Goal: Task Accomplishment & Management: Manage account settings

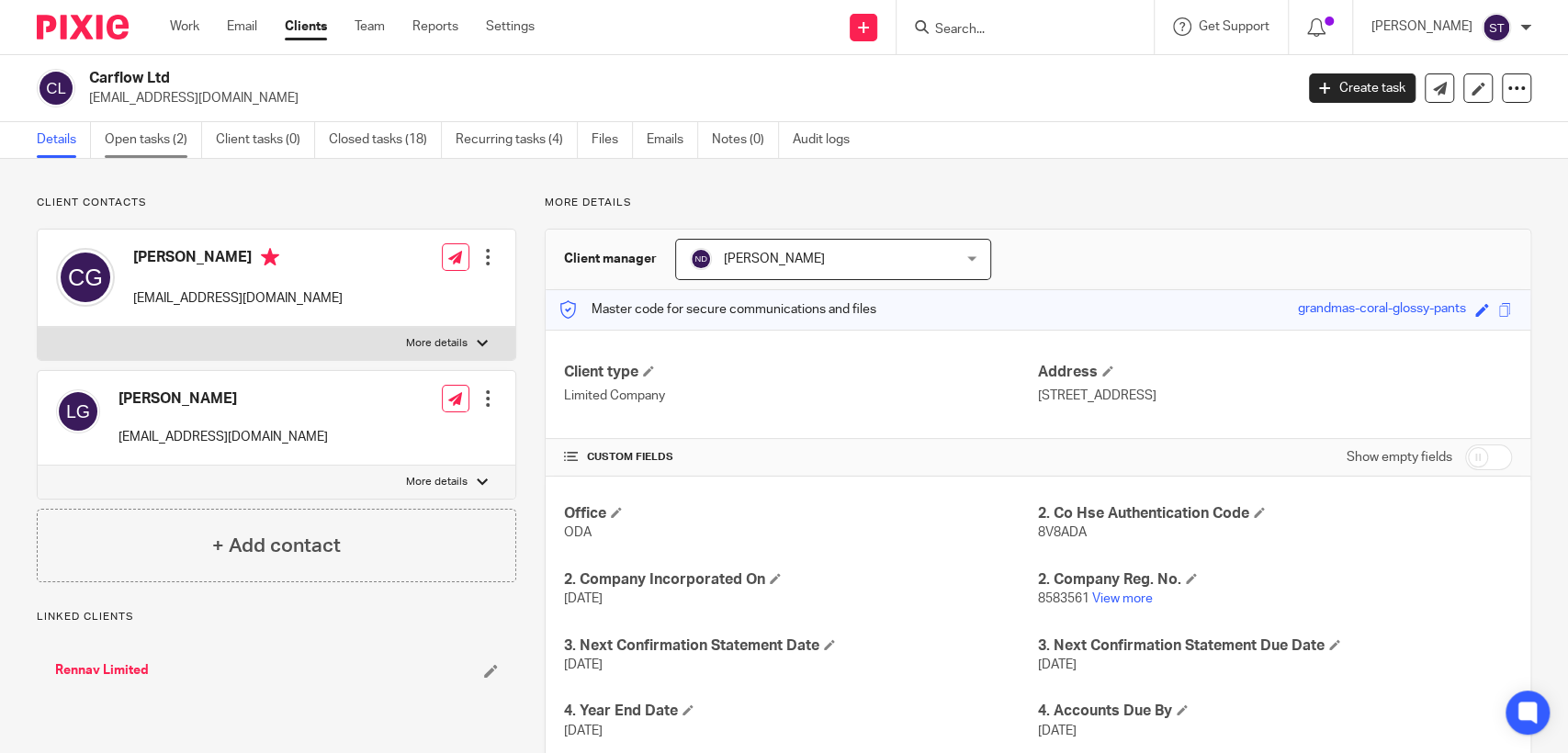
click at [155, 139] on link "Open tasks (2)" at bounding box center [153, 140] width 97 height 36
click at [154, 138] on link "Open tasks (2)" at bounding box center [153, 140] width 97 height 36
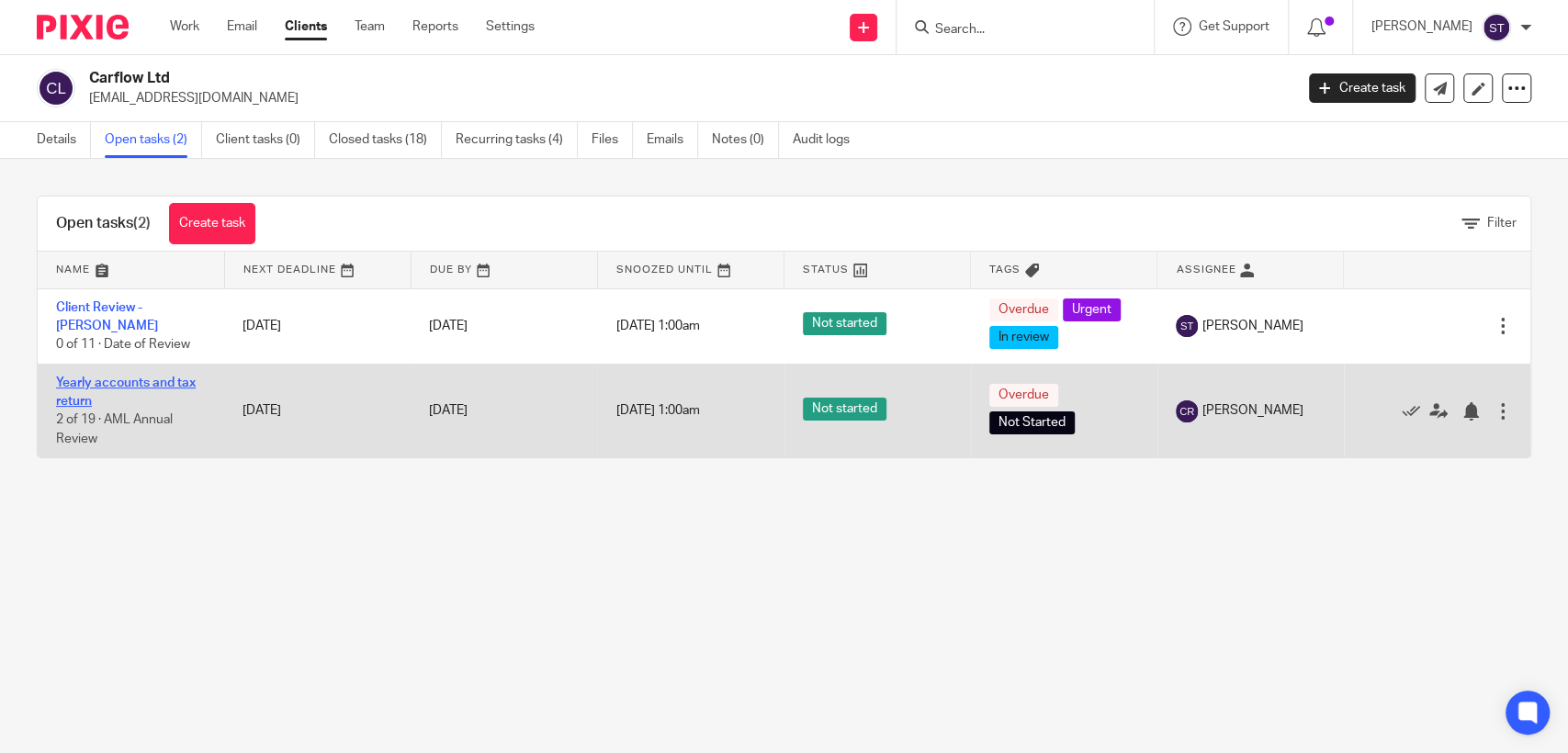
click at [147, 379] on link "Yearly accounts and tax return" at bounding box center [125, 391] width 139 height 31
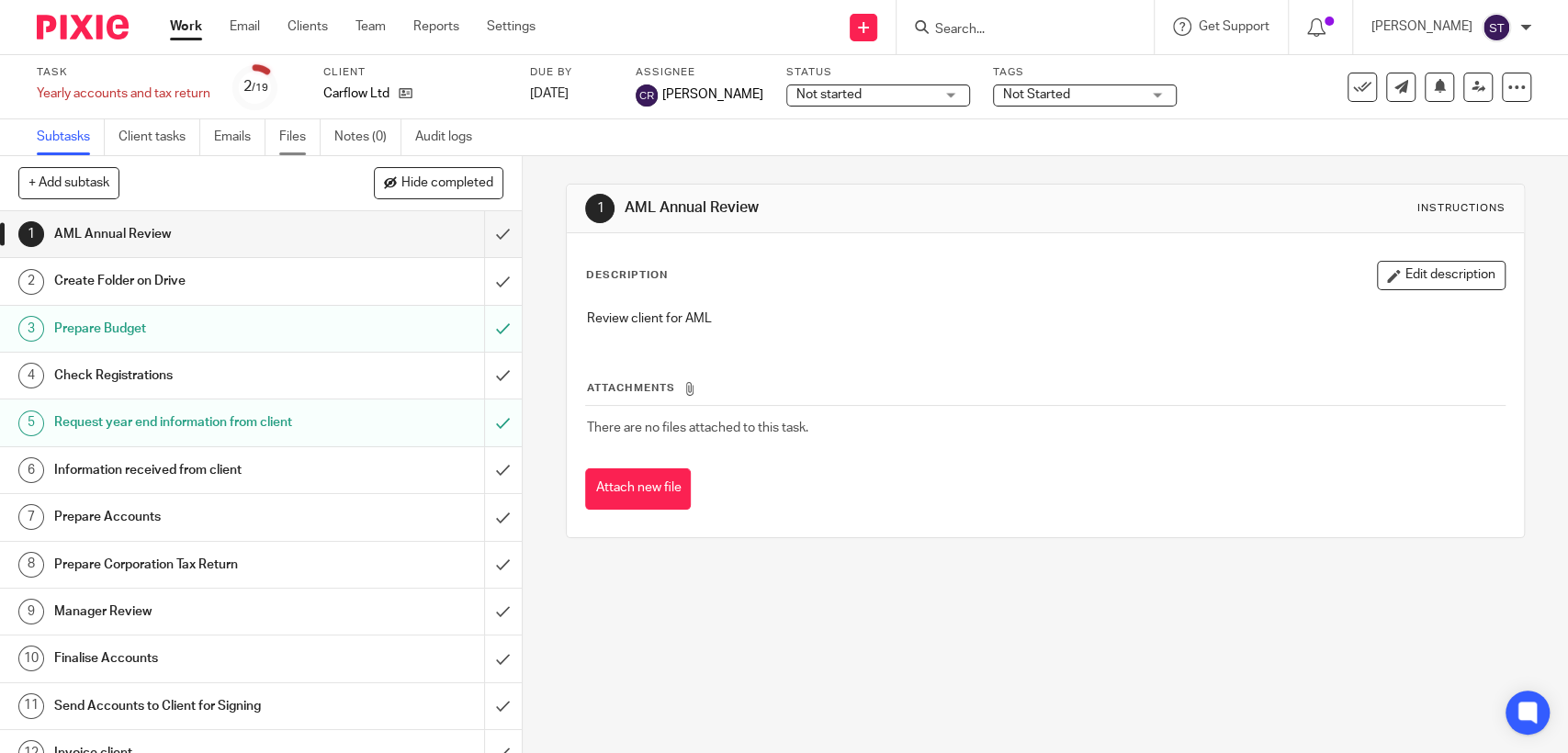
click at [289, 144] on link "Files" at bounding box center [300, 137] width 41 height 36
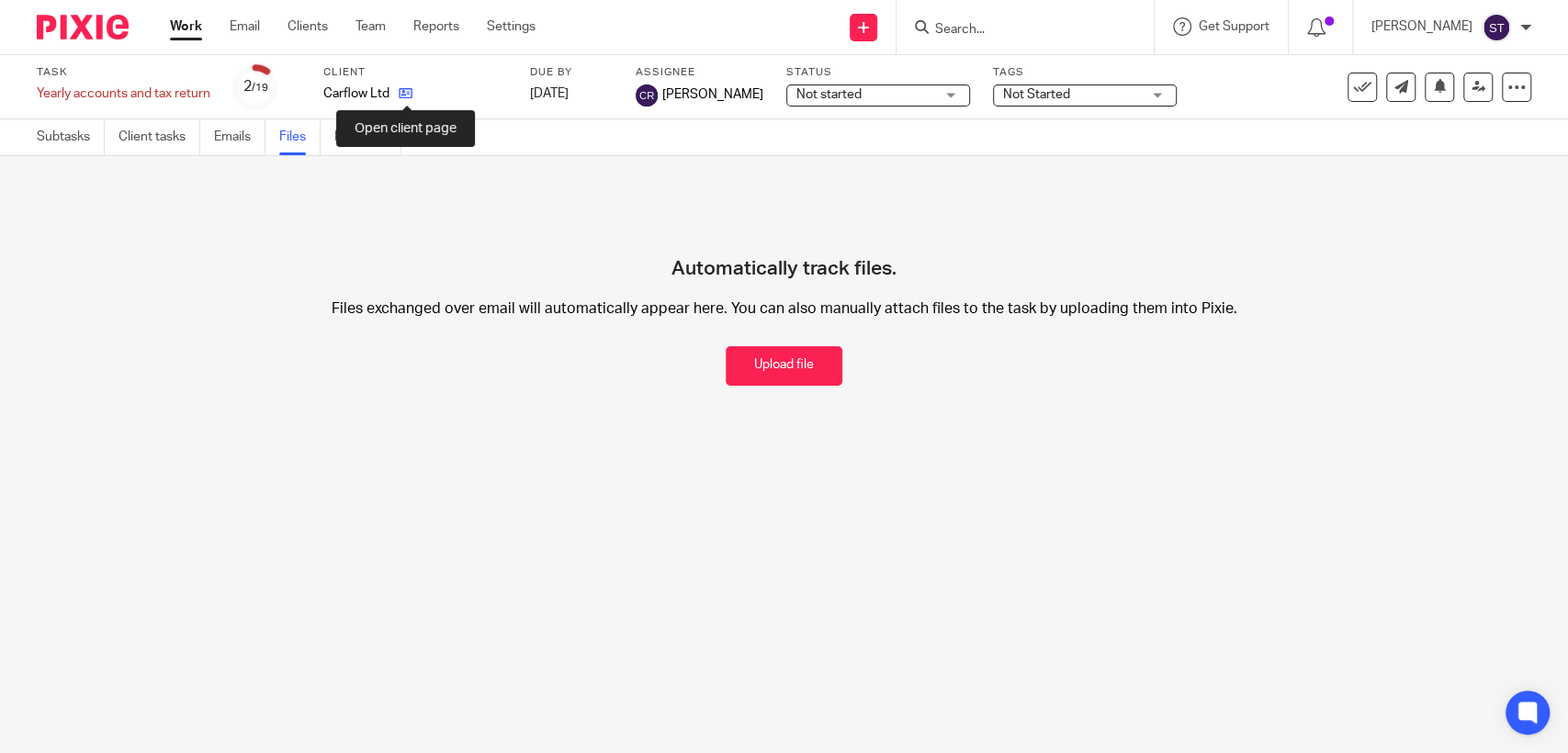
click at [404, 90] on icon at bounding box center [405, 92] width 14 height 14
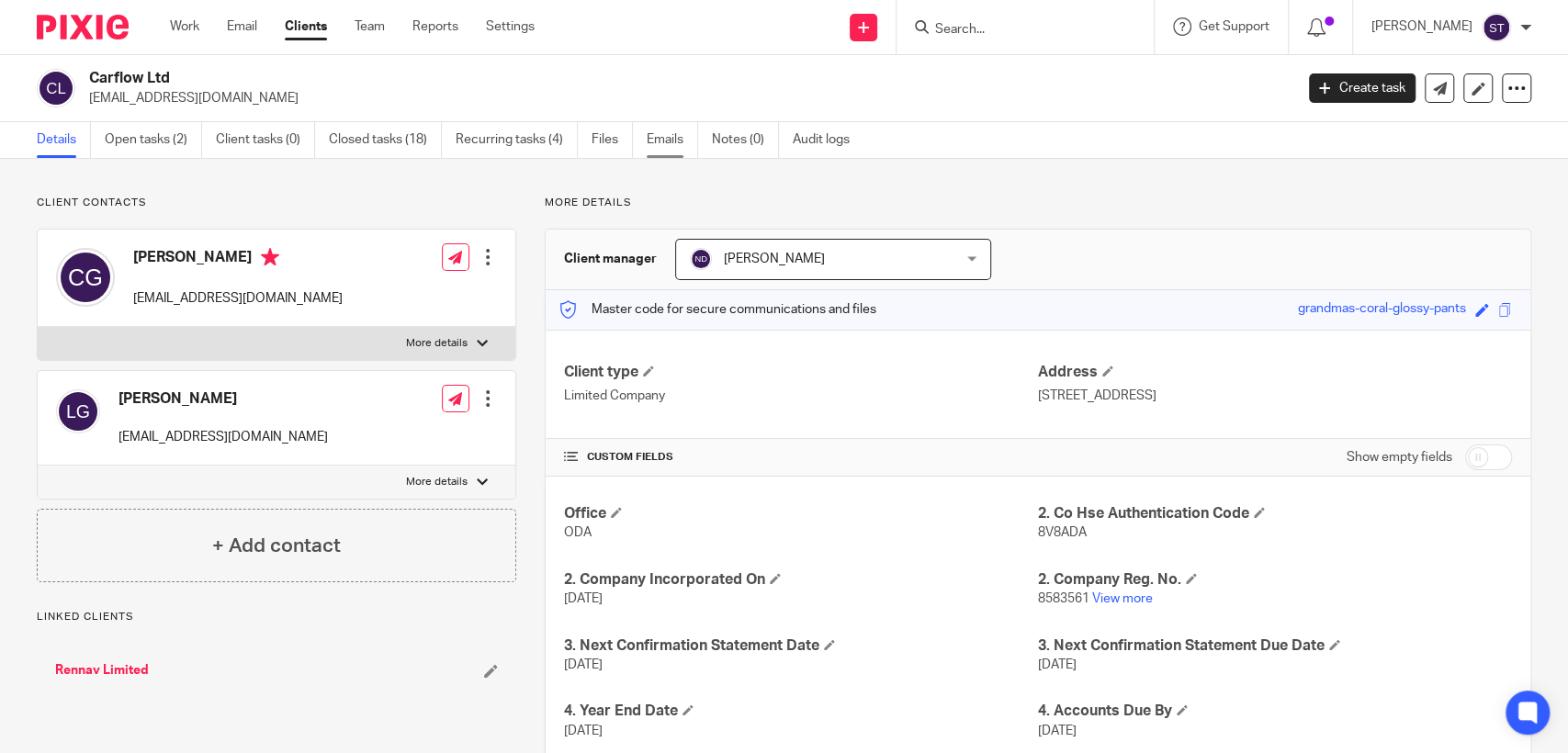
click at [668, 139] on link "Emails" at bounding box center [671, 140] width 51 height 36
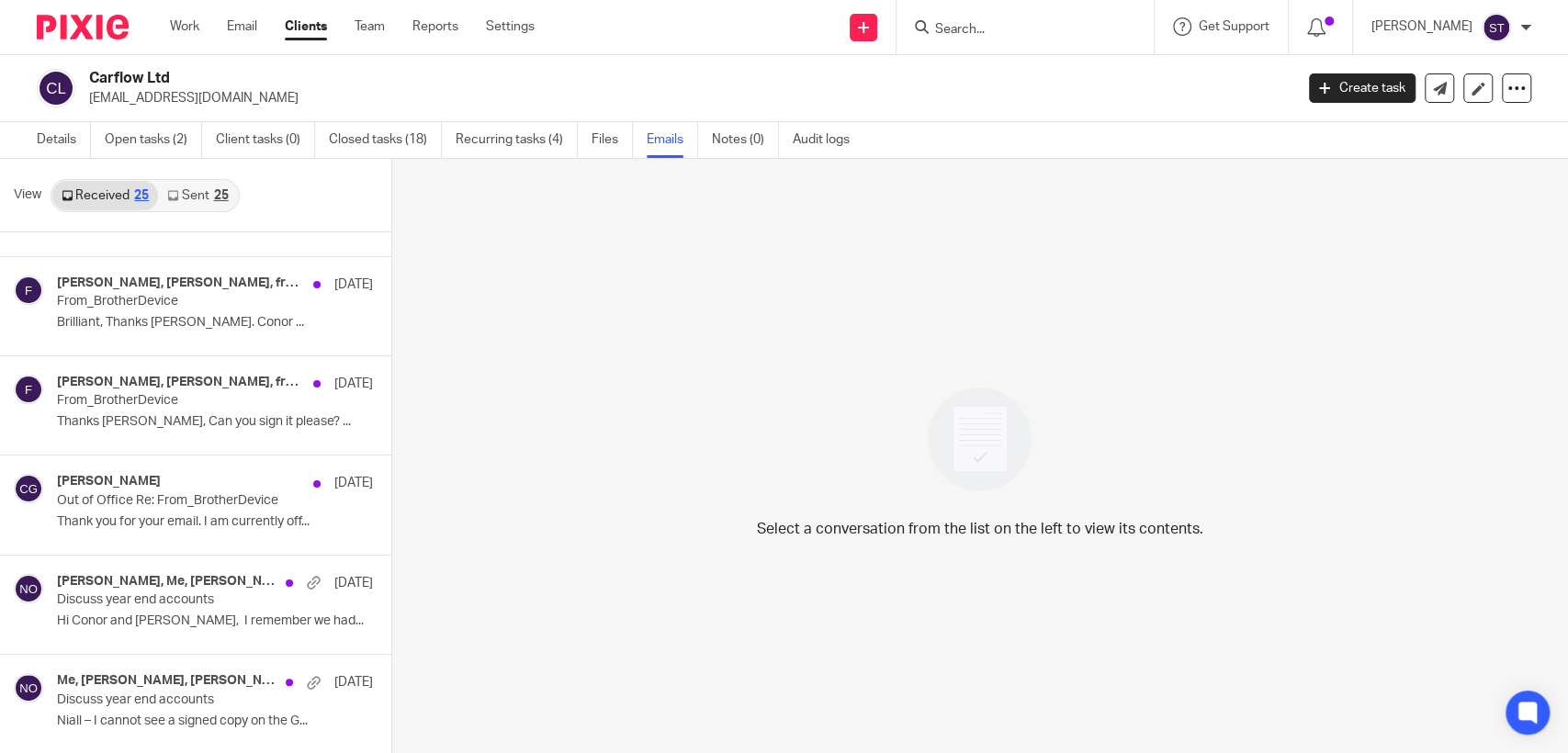
scroll to position [275, 0]
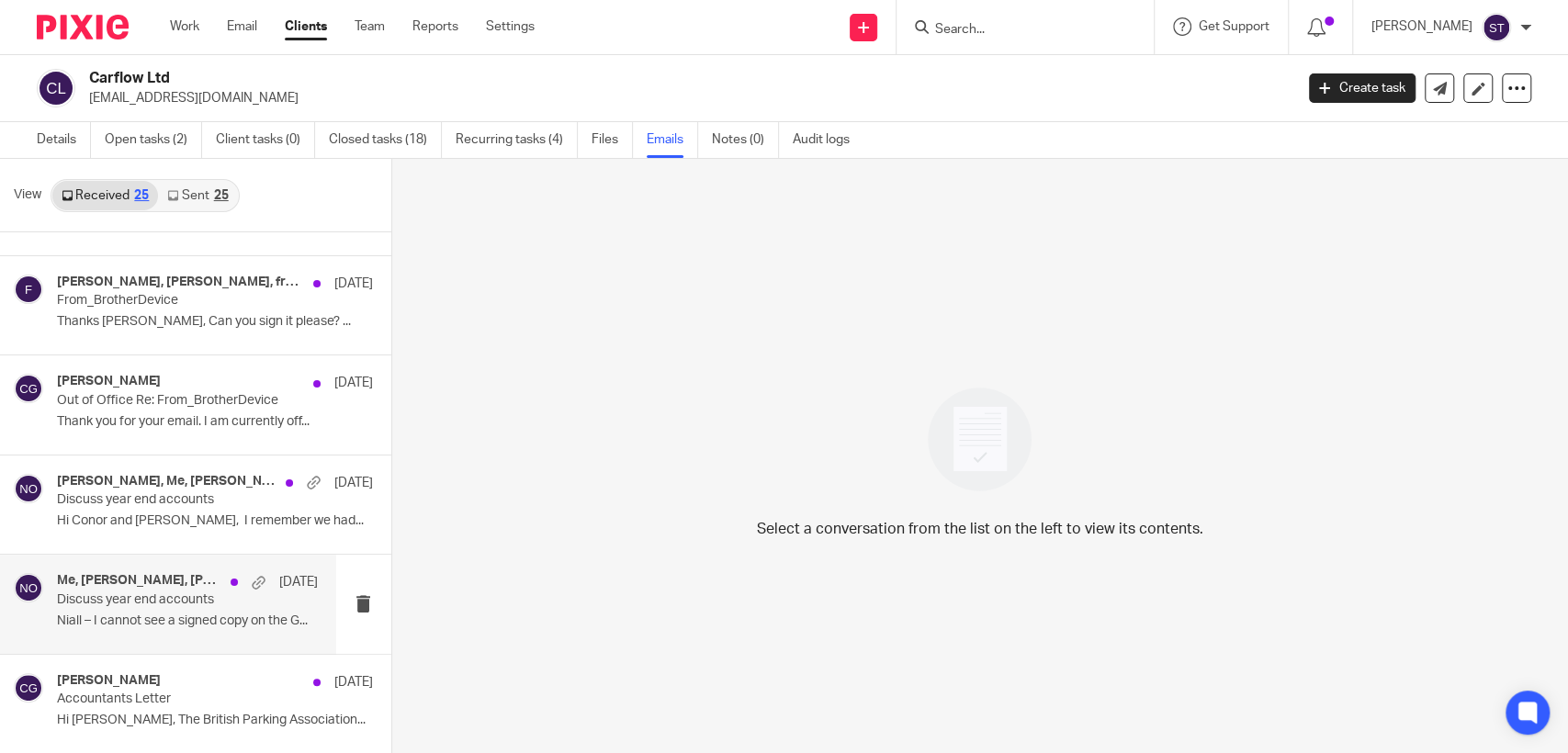
click at [166, 604] on p "Discuss year end accounts" at bounding box center [161, 600] width 208 height 16
click at [147, 585] on h4 "Me, [PERSON_NAME], [PERSON_NAME]" at bounding box center [149, 581] width 186 height 16
click at [172, 577] on h4 "Me, [PERSON_NAME], [PERSON_NAME]" at bounding box center [149, 581] width 186 height 16
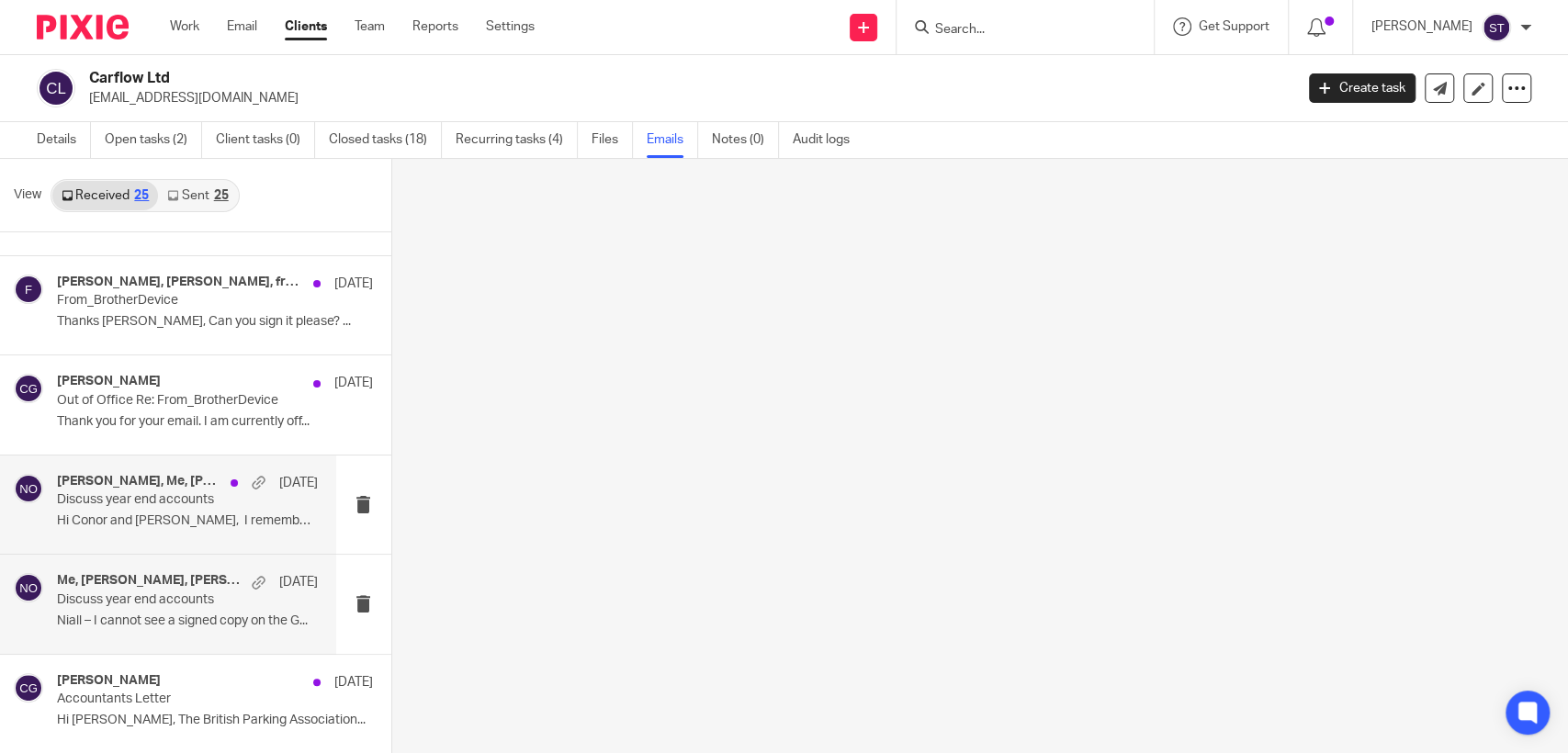
click at [120, 480] on h4 "[PERSON_NAME], Me, [PERSON_NAME]" at bounding box center [139, 481] width 164 height 16
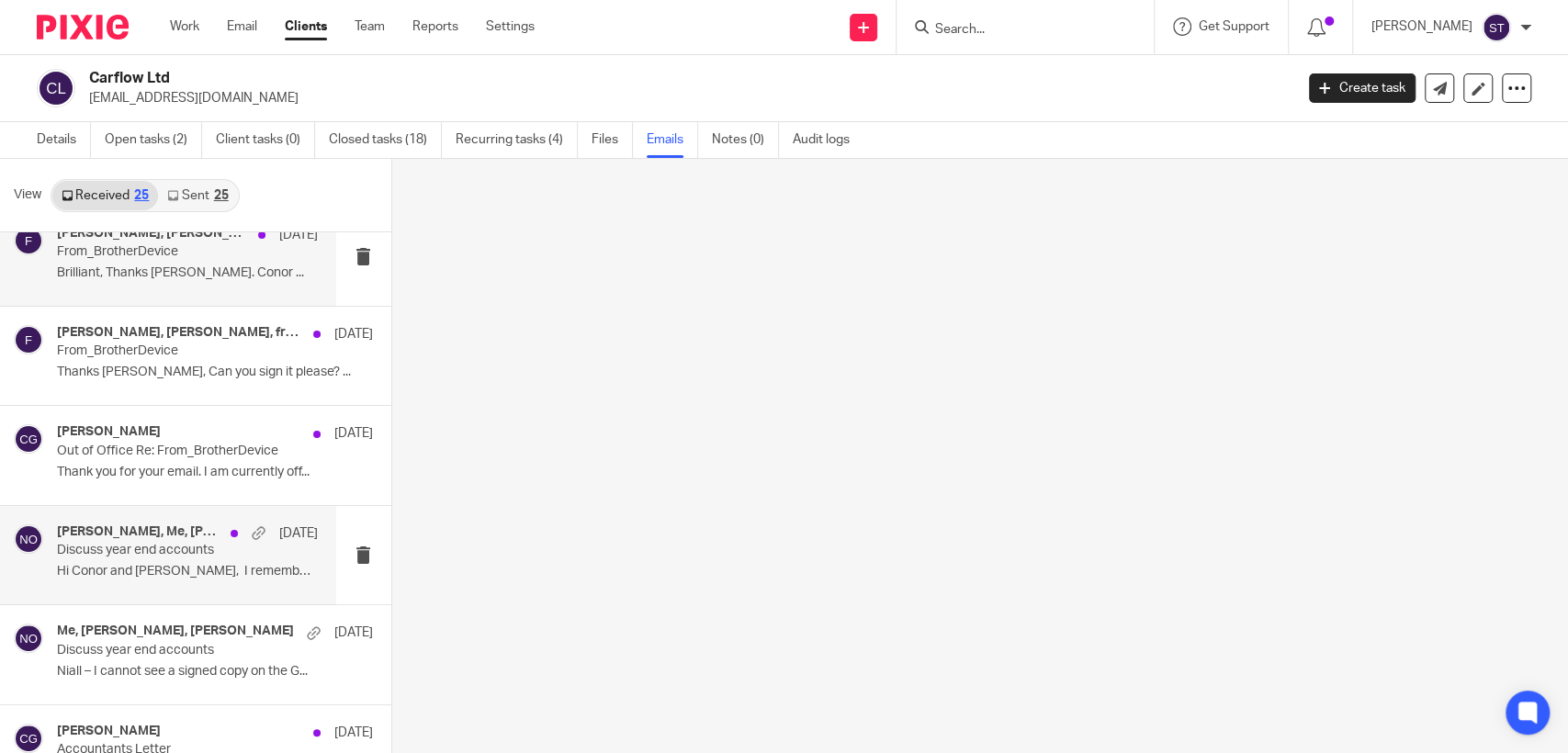
scroll to position [0, 0]
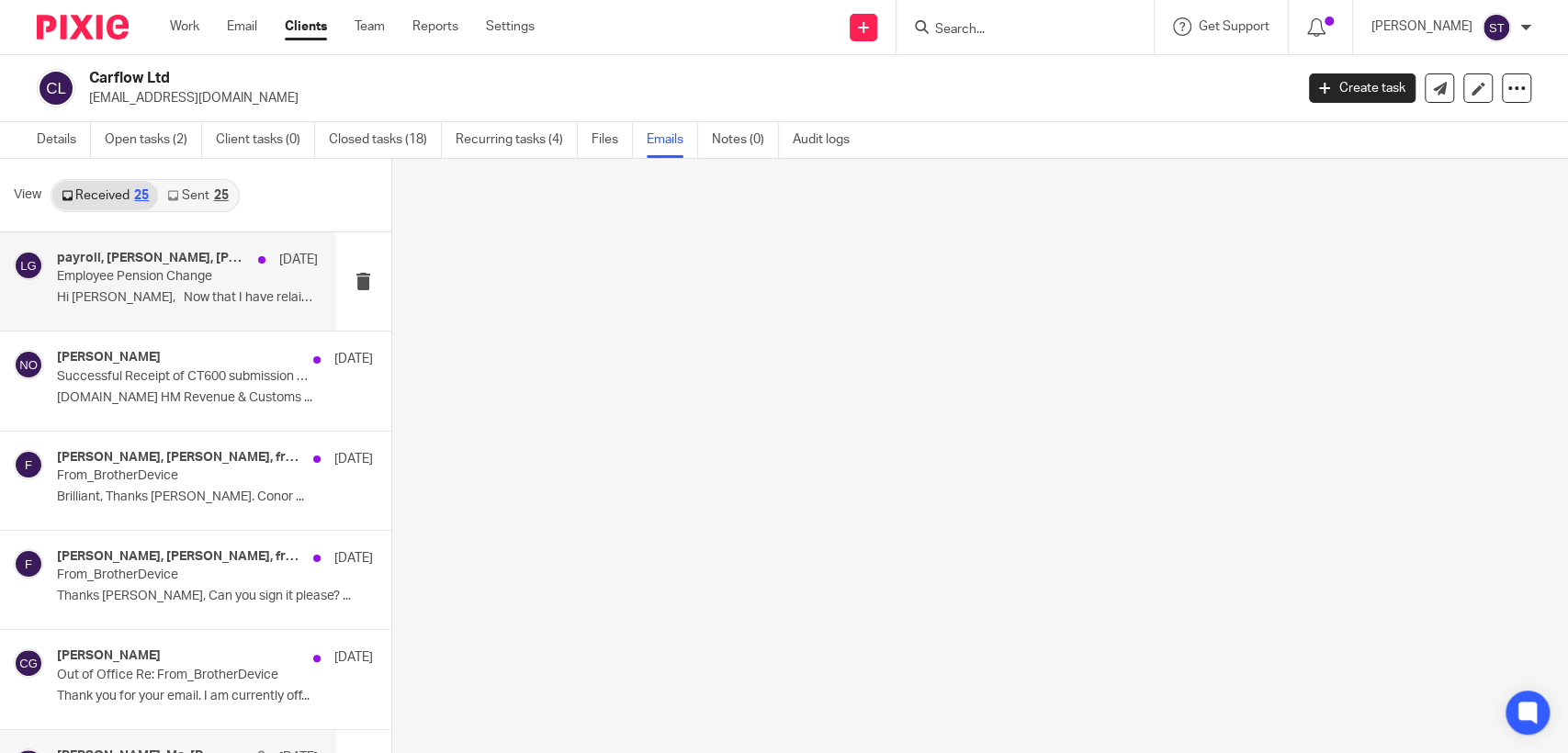
click at [155, 289] on div "payroll, Louis Greely, sally, Conor Greely 18 Jul Employee Pension Change Hi Lo…" at bounding box center [187, 281] width 261 height 62
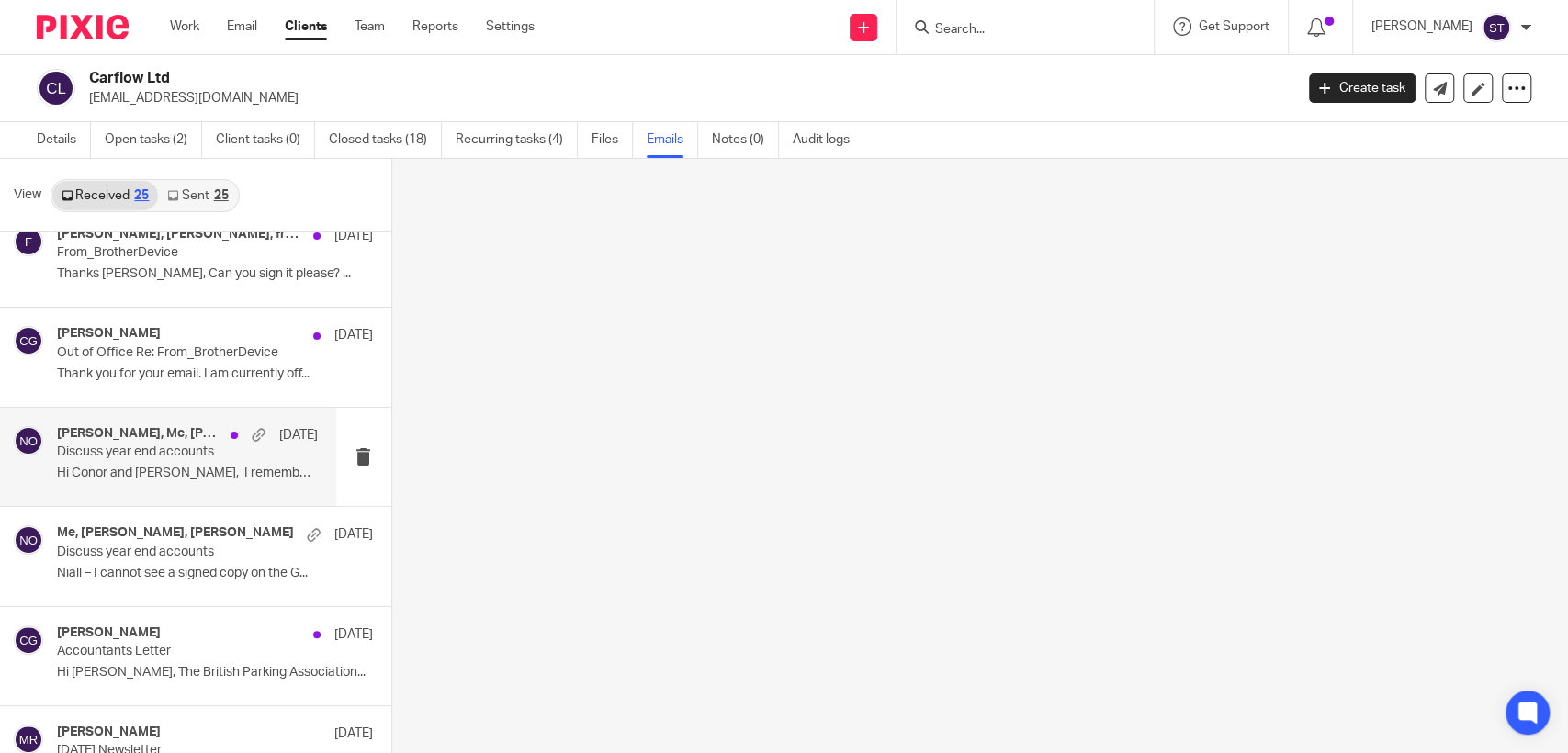
scroll to position [326, 0]
click at [95, 415] on div "Niall O'Driscoll, Me, Conor Greely 23 Apr Discuss year end accounts Hi Conor an…" at bounding box center [168, 453] width 336 height 98
click at [95, 418] on div "Niall O'Driscoll, Me, Conor Greely 23 Apr Discuss year end accounts Hi Conor an…" at bounding box center [168, 453] width 336 height 98
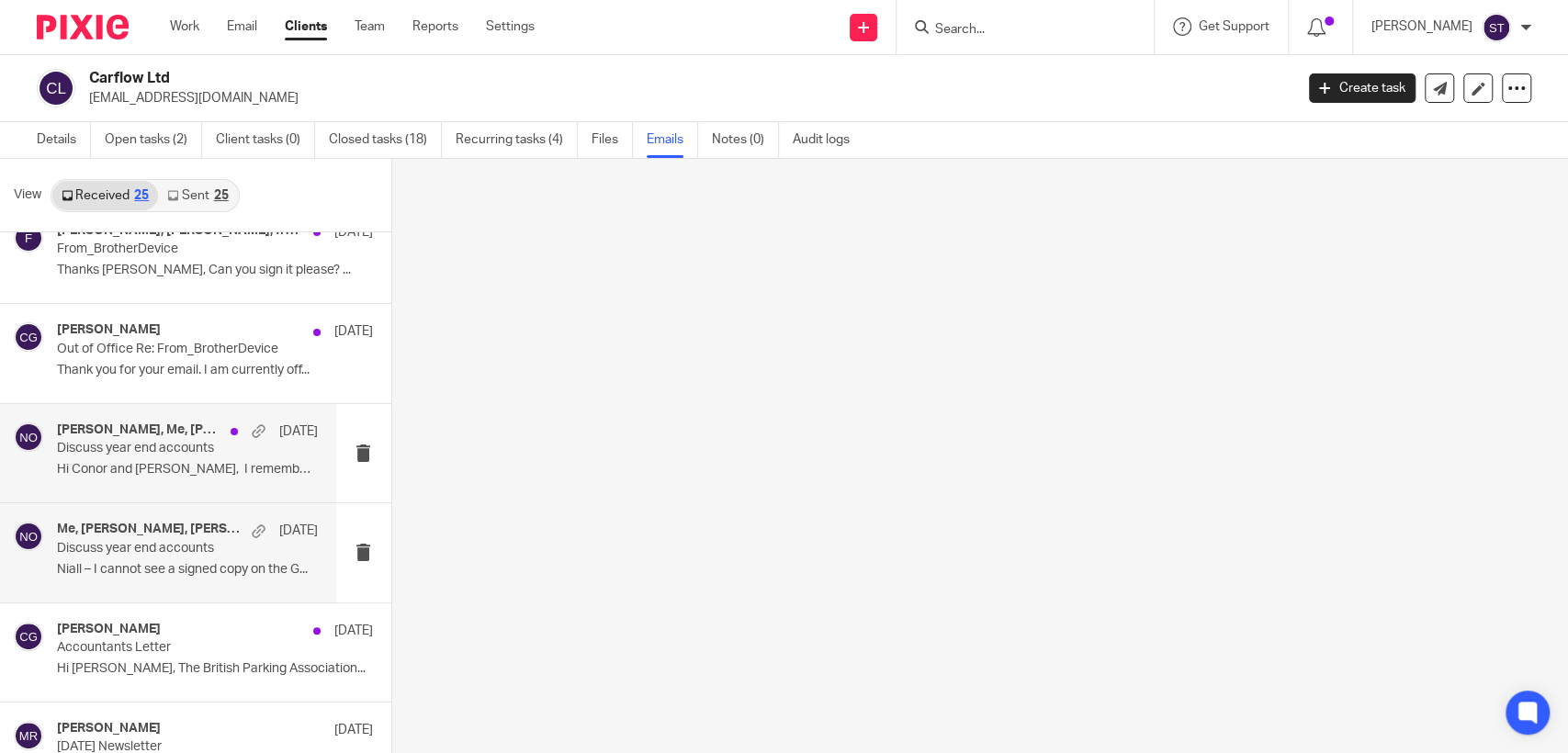
click at [209, 581] on div "Me, Conor Greely, Niall O'Driscoll 22 Apr Discuss year end accounts Niall – I c…" at bounding box center [187, 553] width 261 height 62
click at [599, 149] on link "Files" at bounding box center [612, 140] width 41 height 36
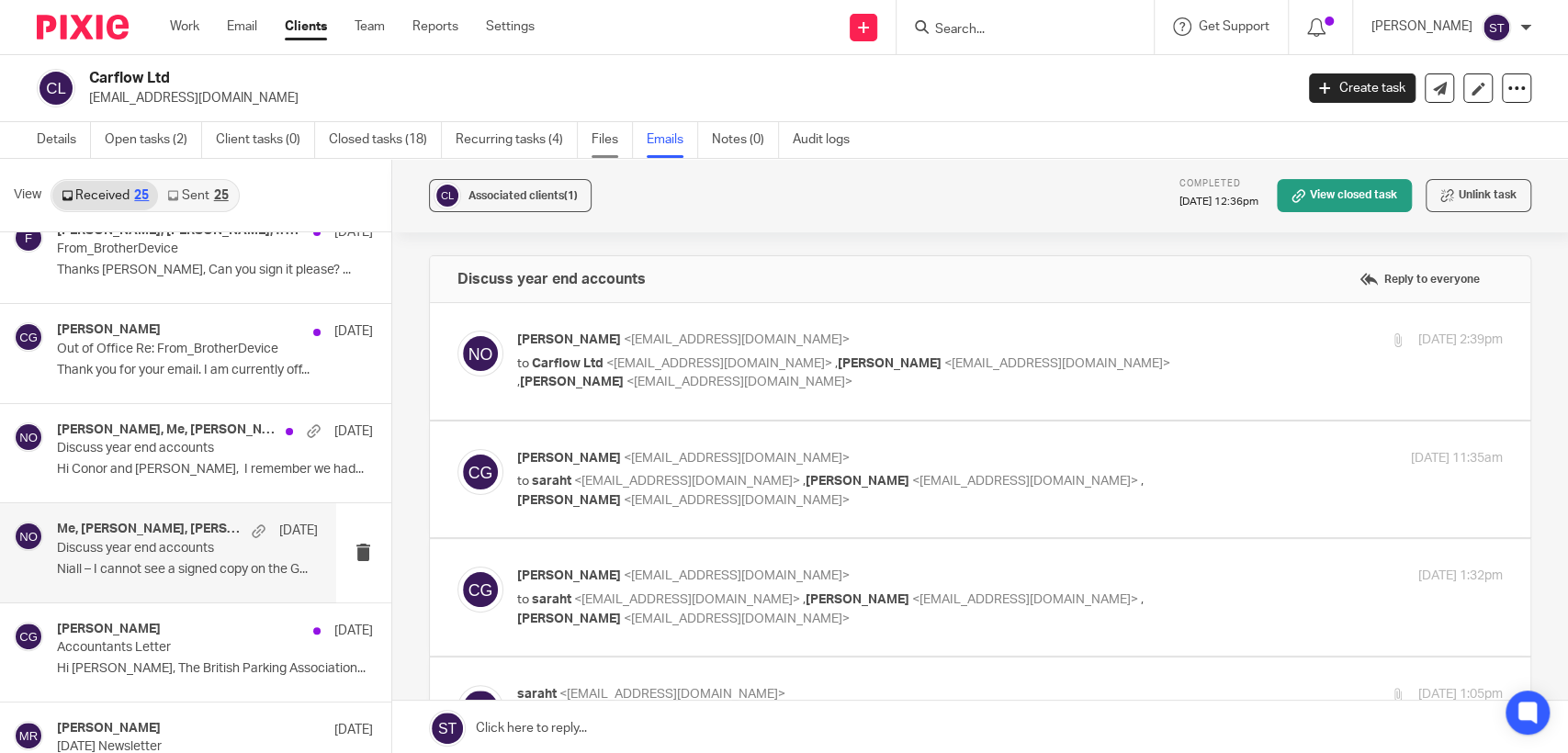
scroll to position [0, 0]
click at [742, 358] on span "<cgreely@carflowltd.co.uk>" at bounding box center [719, 364] width 226 height 13
checkbox input "true"
click at [183, 452] on p "Discuss year end accounts" at bounding box center [161, 448] width 208 height 16
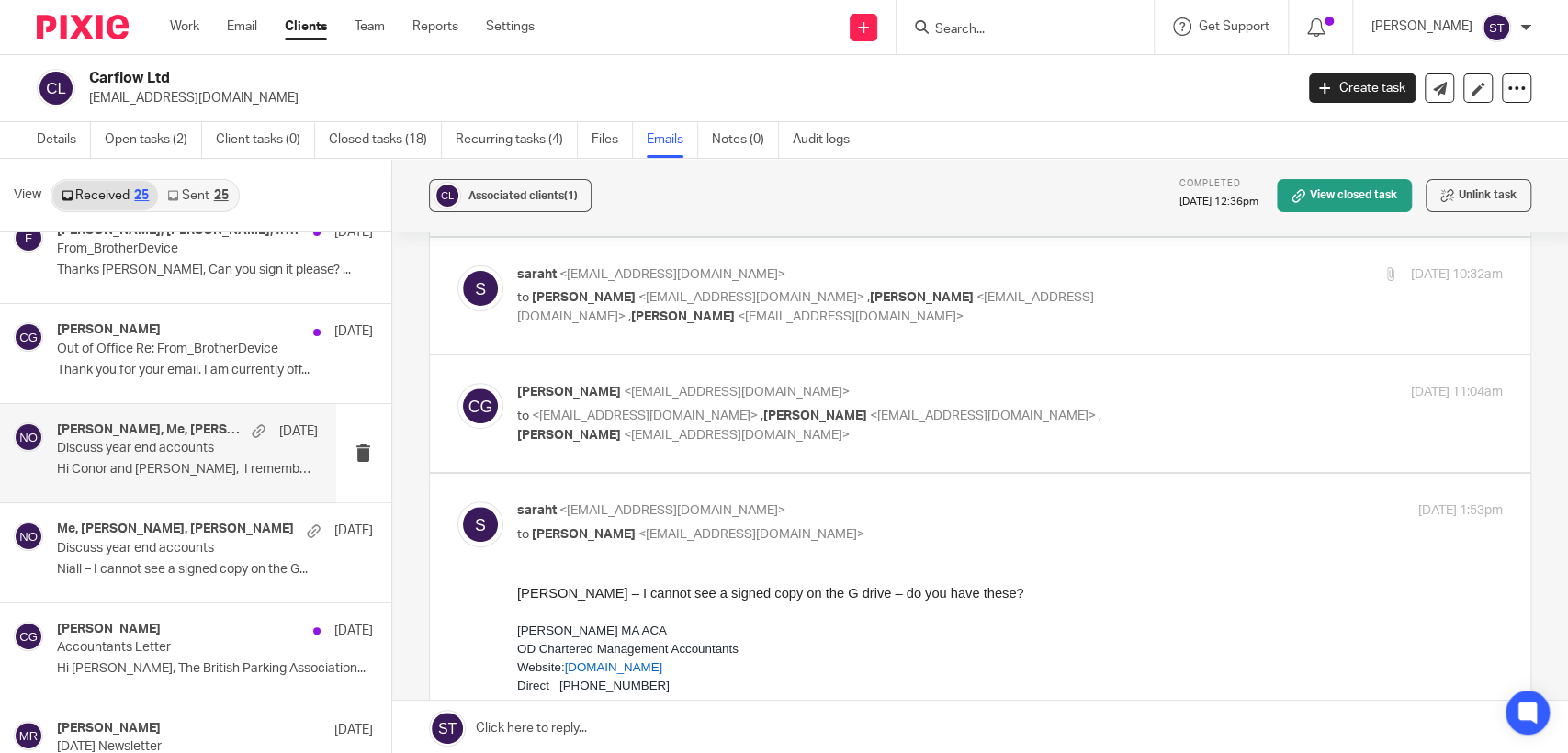
scroll to position [612, 0]
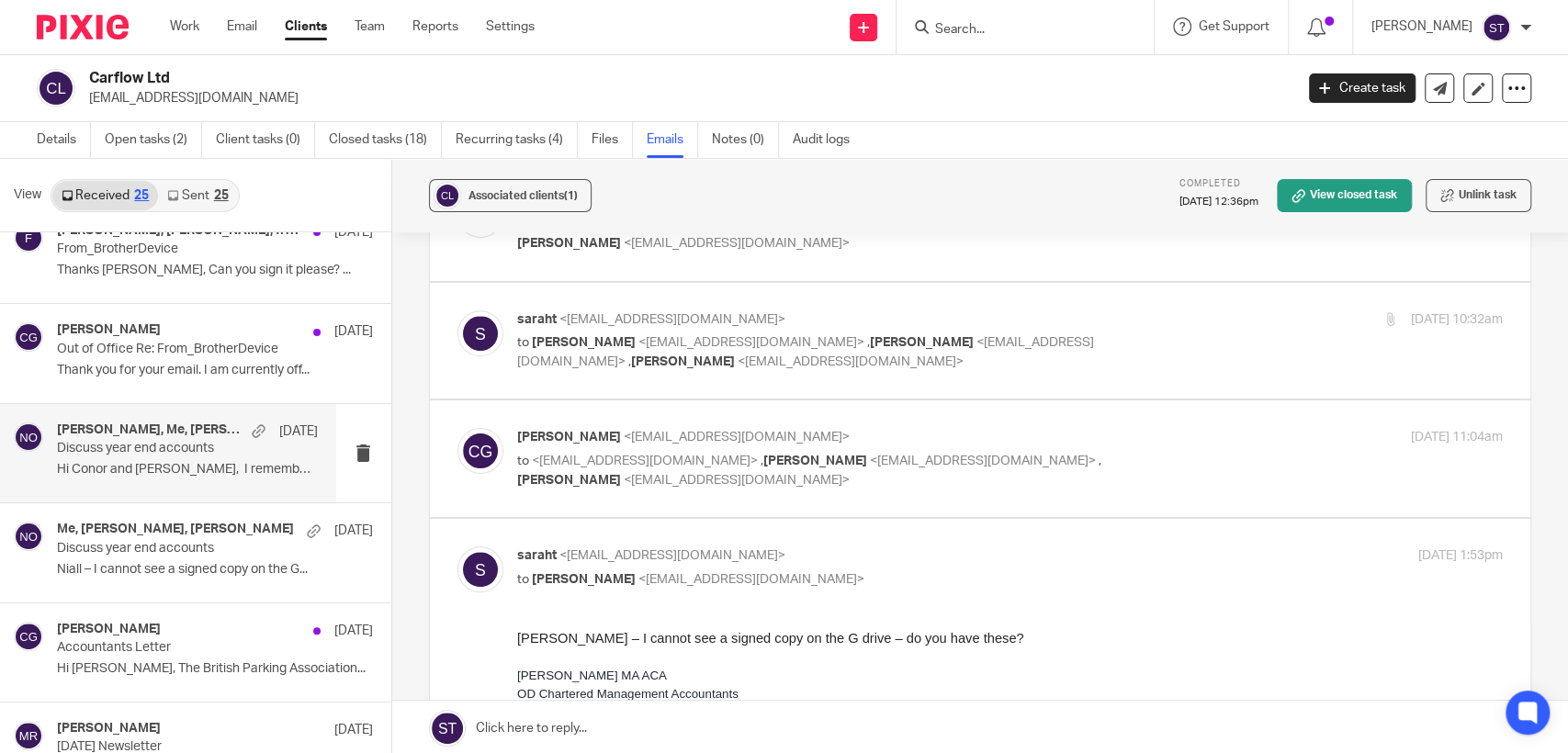
click at [911, 421] on label at bounding box center [980, 459] width 1100 height 117
click at [458, 427] on input "checkbox" at bounding box center [457, 427] width 1 height 1
checkbox input "true"
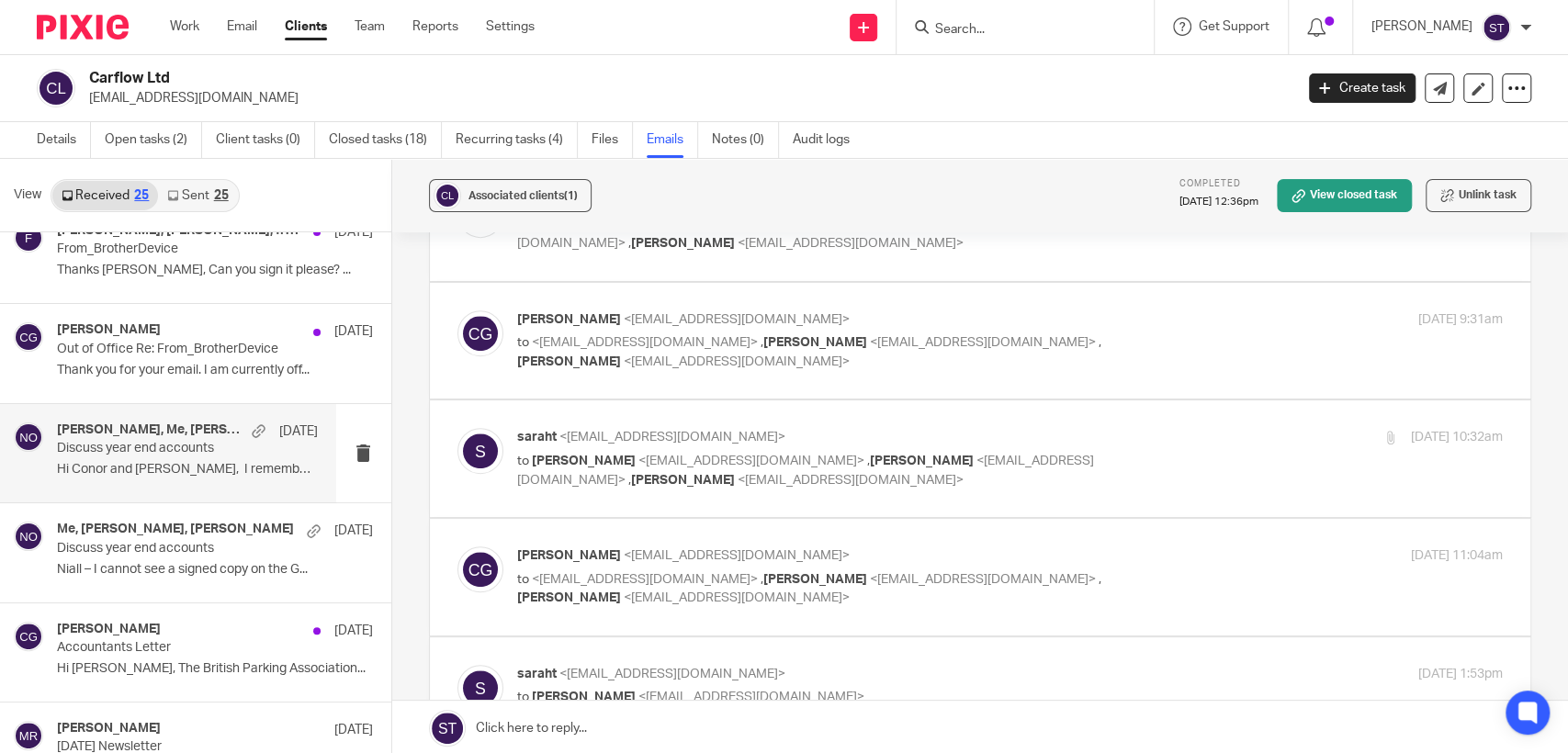
scroll to position [0, 0]
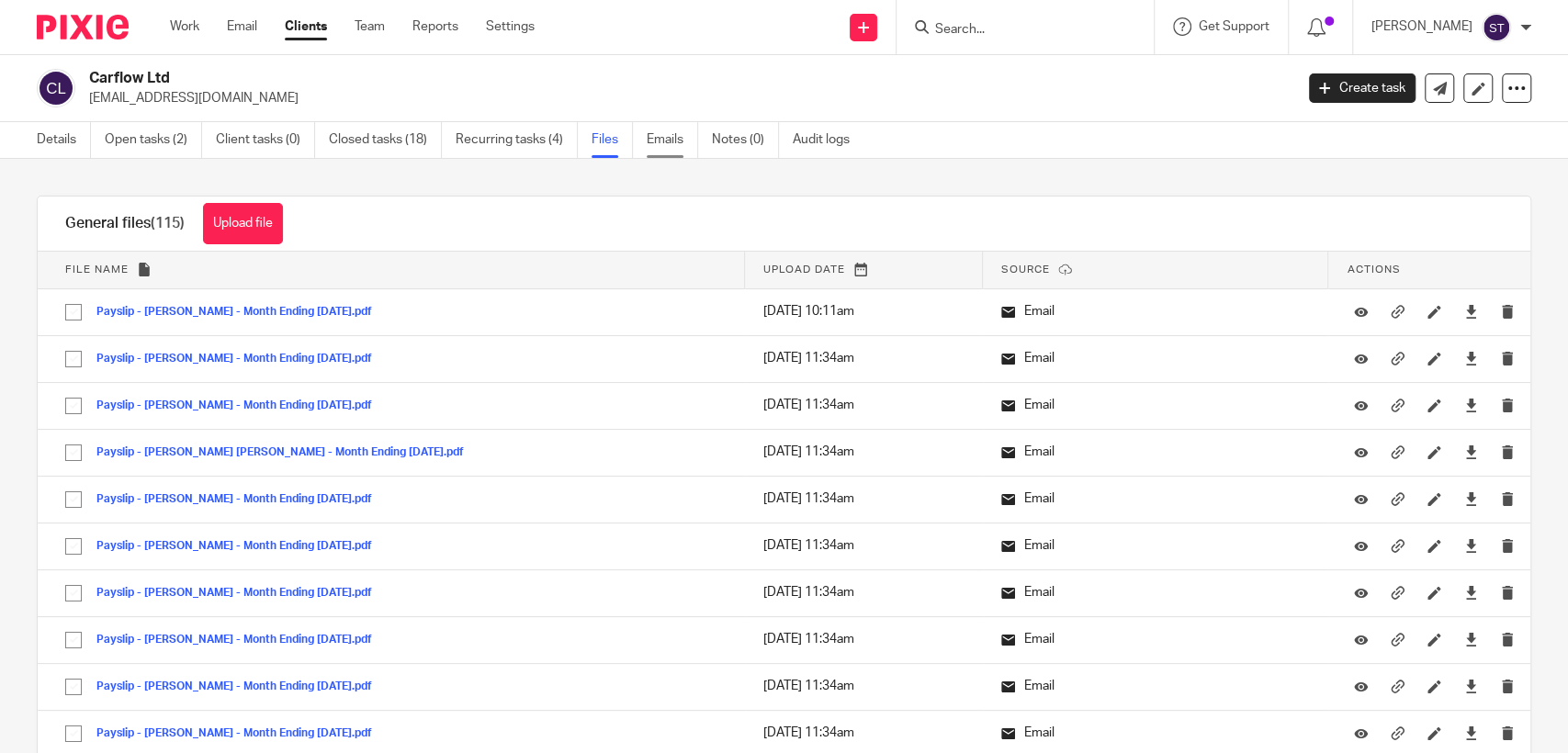
click at [651, 137] on link "Emails" at bounding box center [671, 140] width 51 height 36
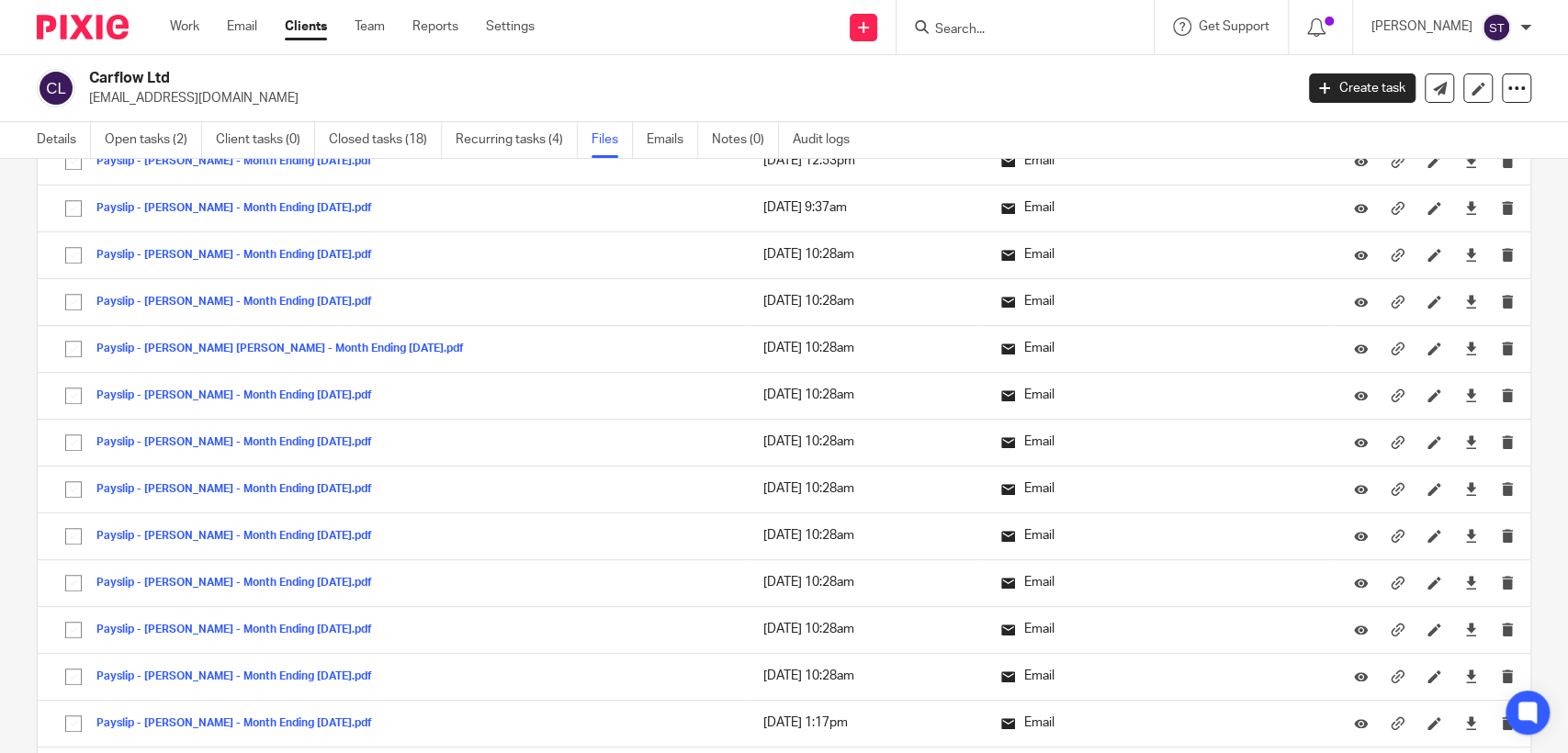
scroll to position [1021, 0]
